Goal: Obtain resource: Download file/media

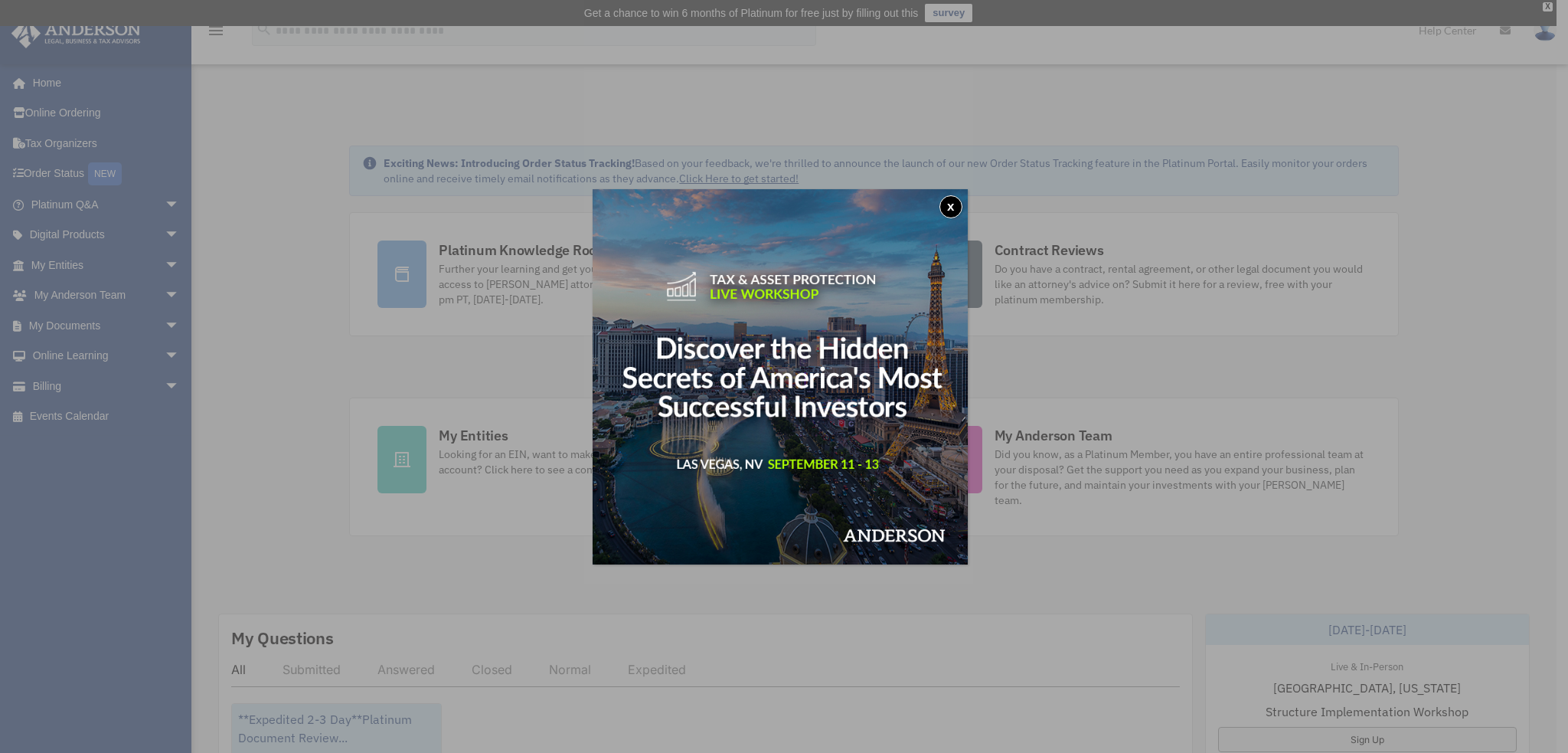
click at [959, 204] on button "x" at bounding box center [950, 207] width 23 height 23
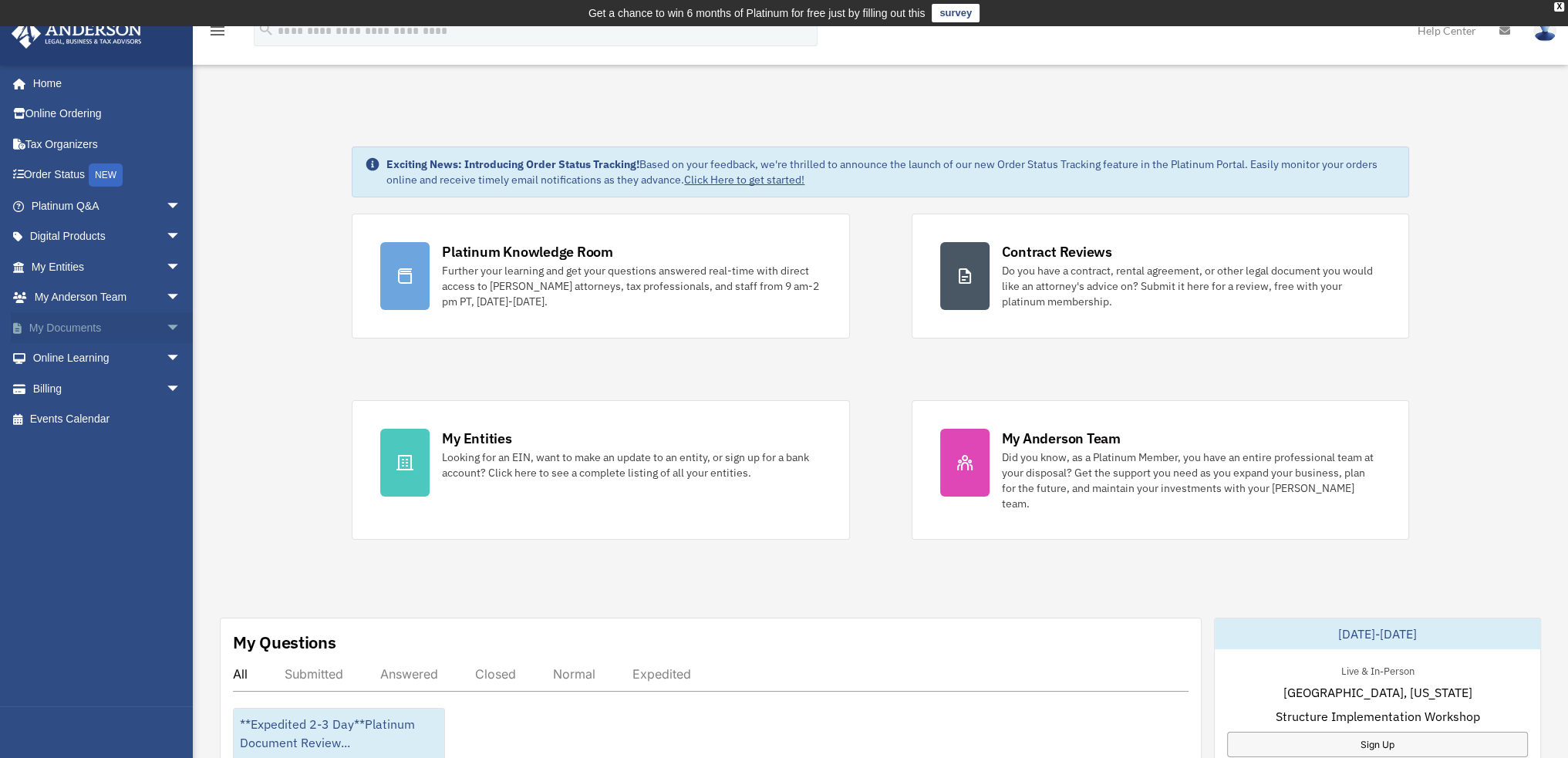
click at [68, 322] on link "My Documents arrow_drop_down" at bounding box center [107, 327] width 193 height 31
click at [166, 324] on span "arrow_drop_down" at bounding box center [181, 328] width 31 height 32
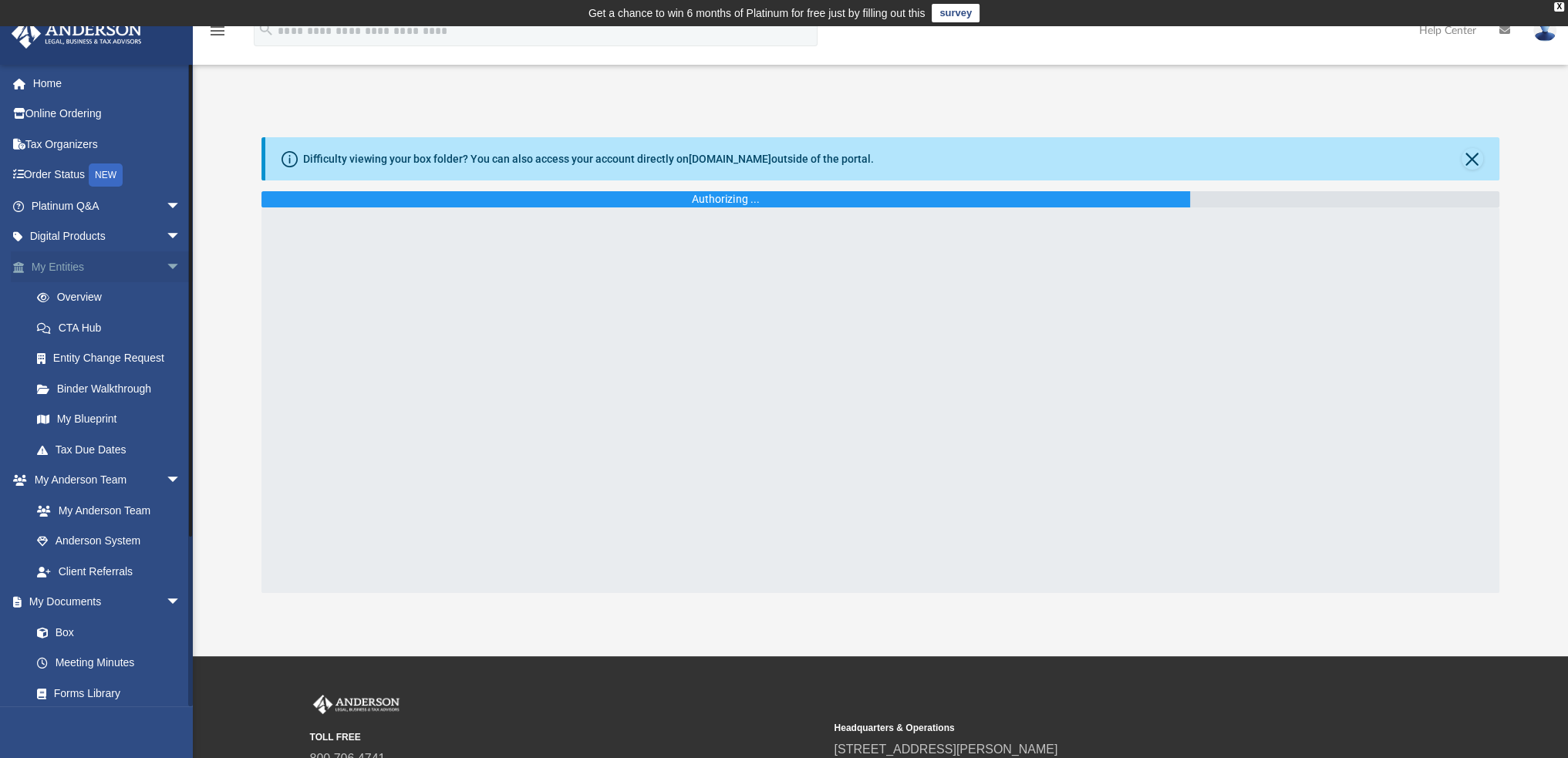
click at [166, 264] on span "arrow_drop_down" at bounding box center [181, 267] width 31 height 32
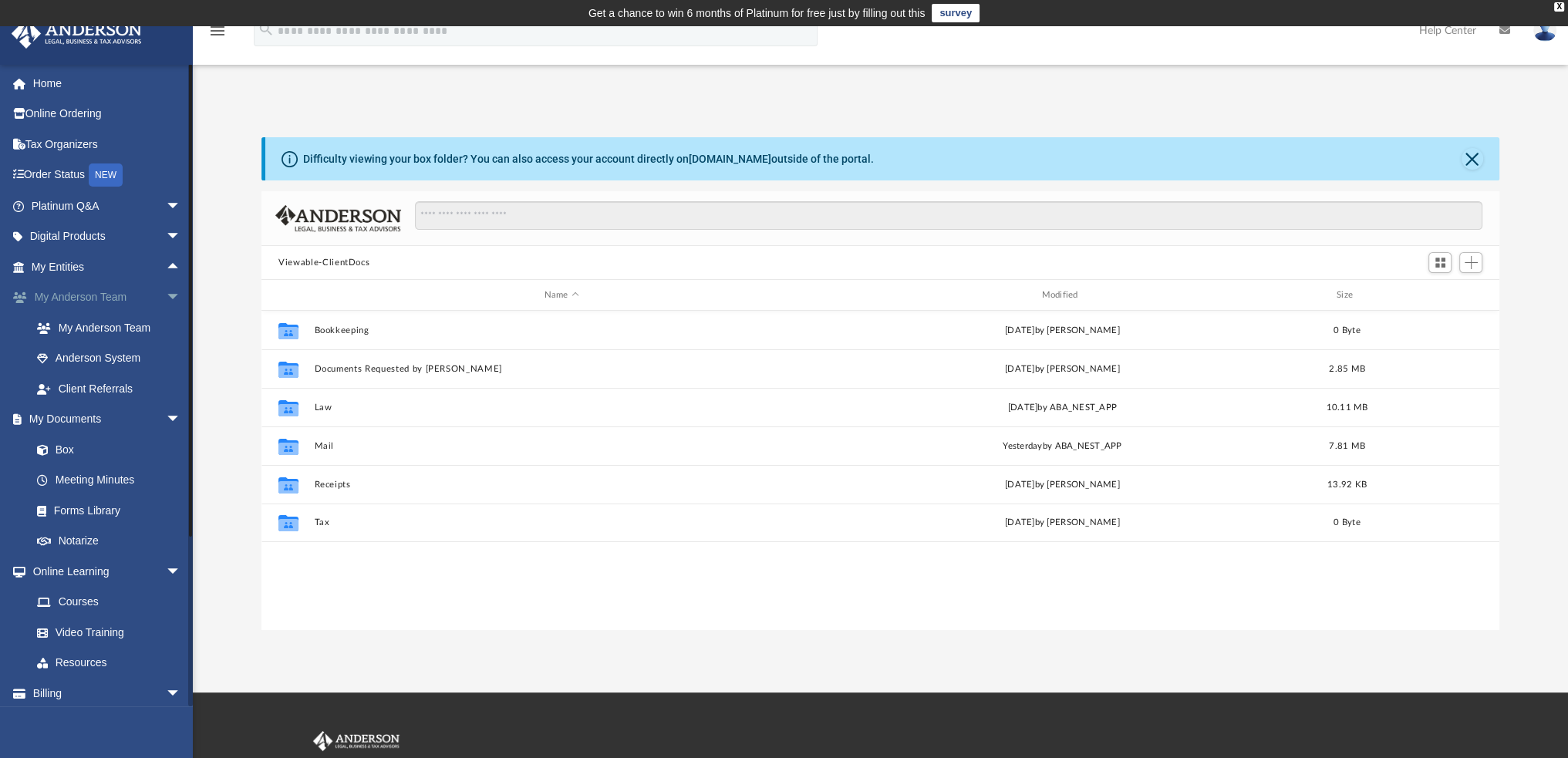
scroll to position [338, 1224]
click at [166, 290] on span "arrow_drop_down" at bounding box center [181, 298] width 31 height 32
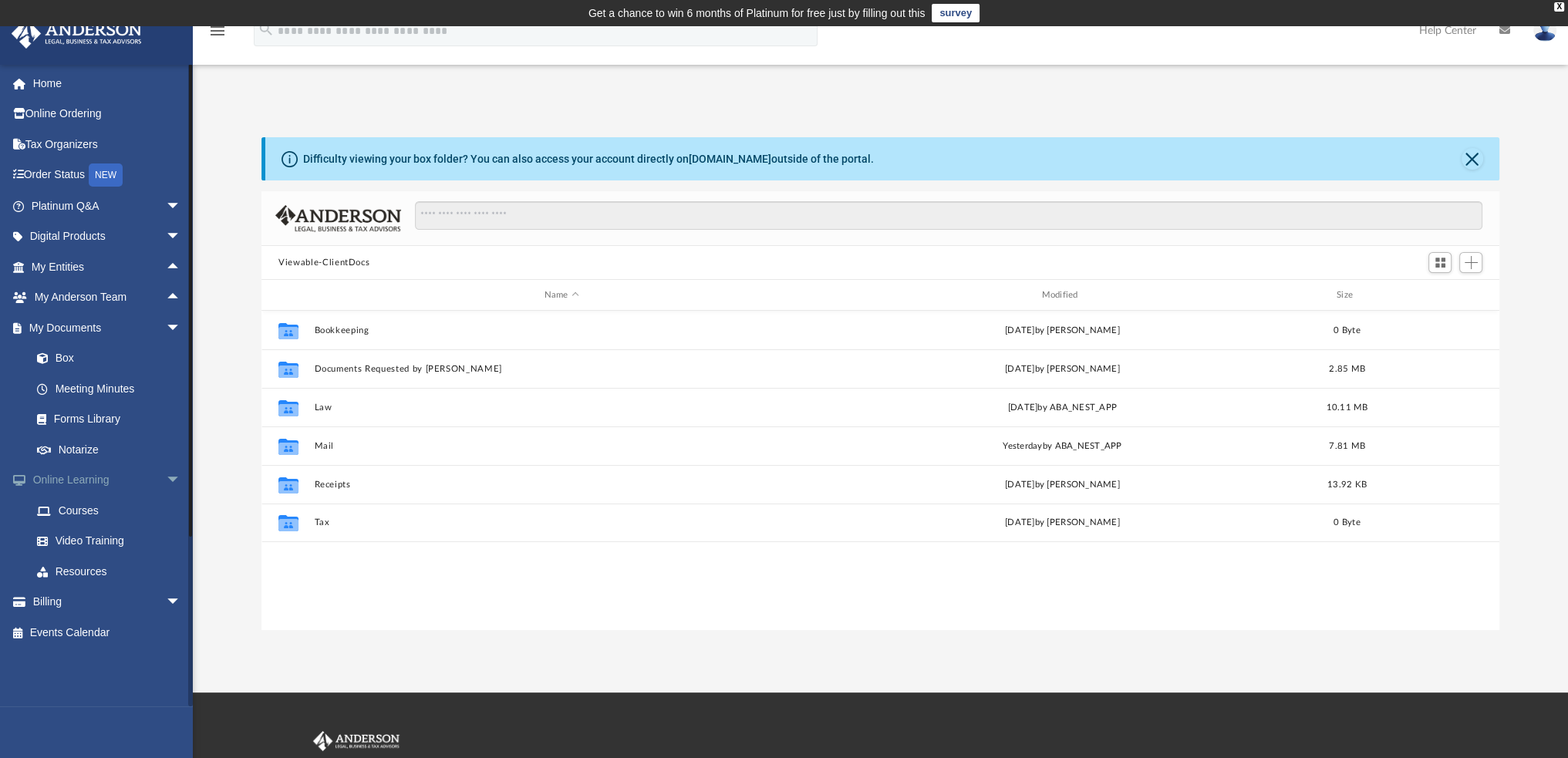
click at [166, 483] on span "arrow_drop_down" at bounding box center [181, 481] width 31 height 32
click at [61, 352] on link "Box" at bounding box center [113, 358] width 183 height 31
click at [66, 354] on link "Box" at bounding box center [113, 358] width 183 height 31
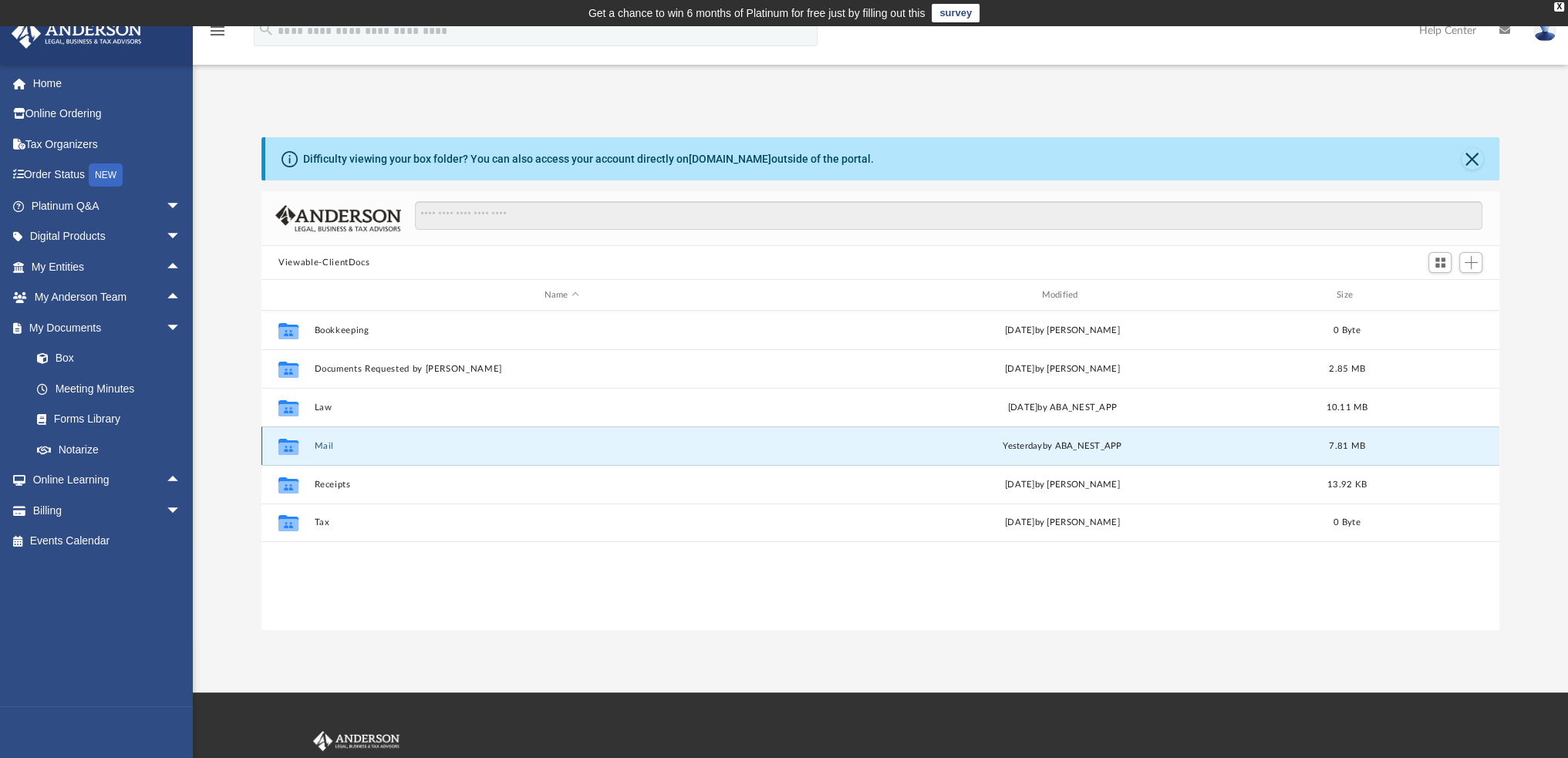
click at [331, 442] on button "Mail" at bounding box center [561, 445] width 494 height 10
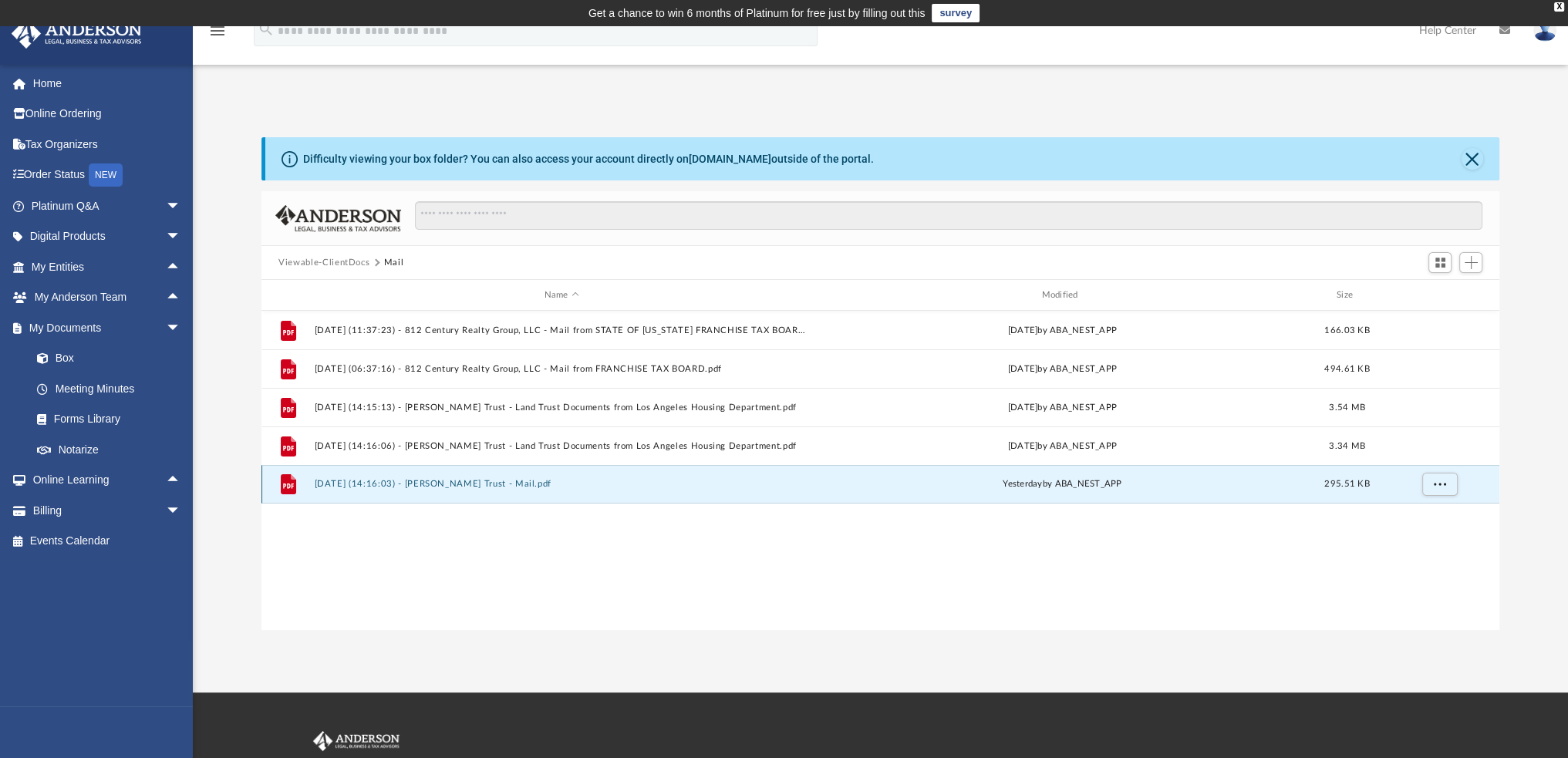
click at [379, 481] on button "2025.08.20 (14:16:03) - AMEE Trust - Mail.pdf" at bounding box center [561, 484] width 494 height 10
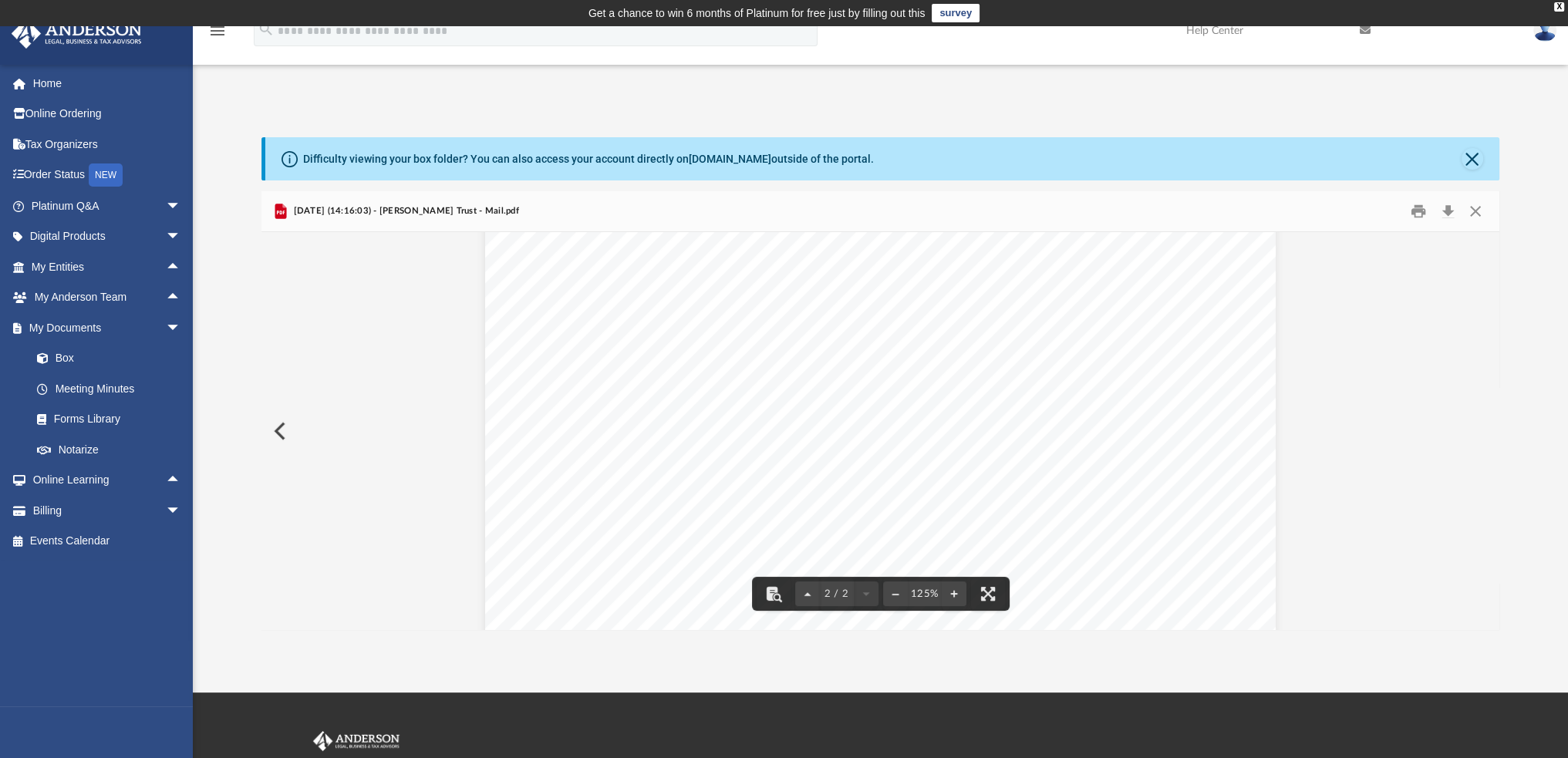
scroll to position [1675, 0]
click at [1470, 160] on button "Close" at bounding box center [1472, 159] width 21 height 21
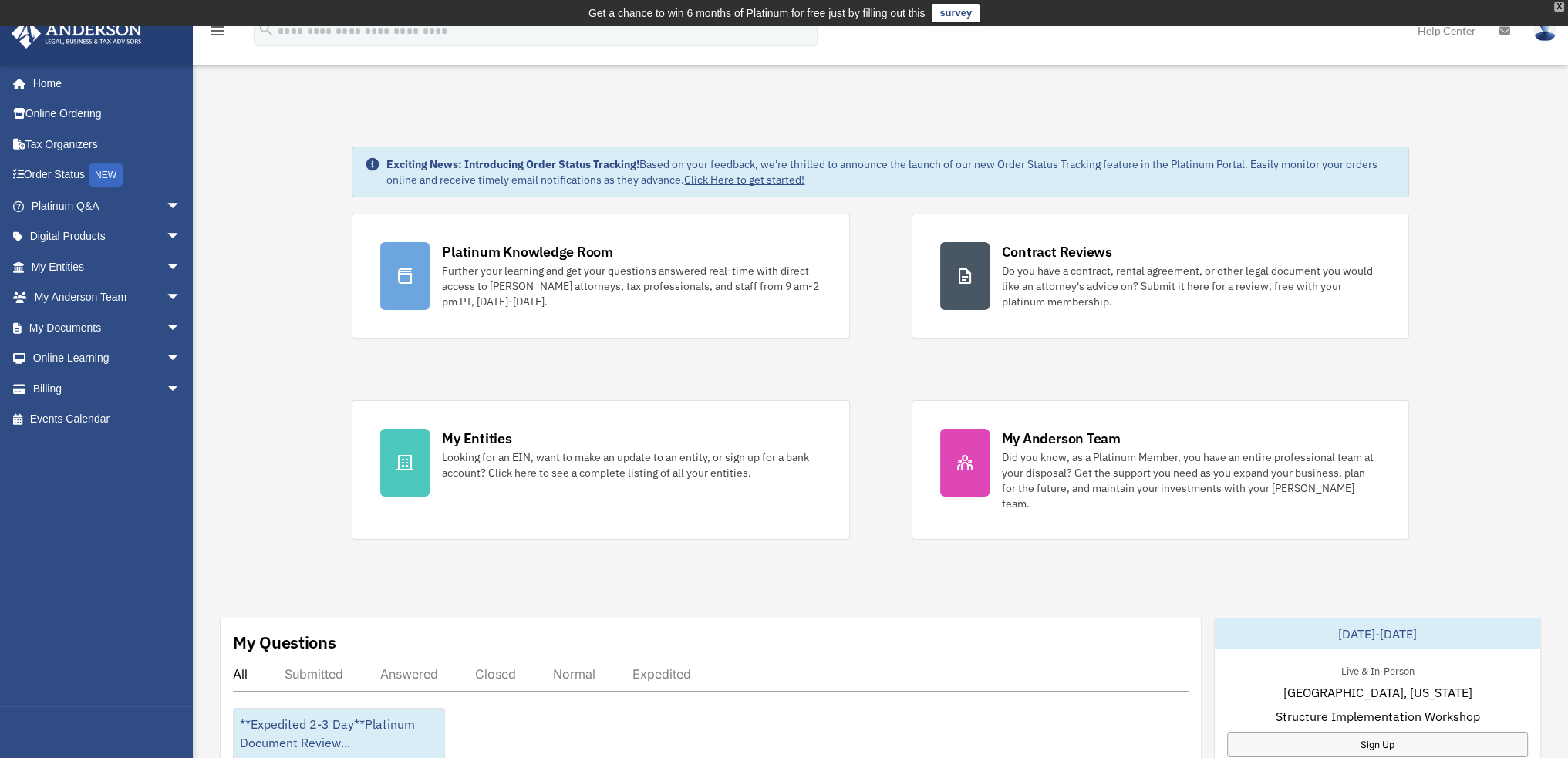
click at [1556, 9] on div "X" at bounding box center [1559, 7] width 10 height 9
